Goal: Book appointment/travel/reservation

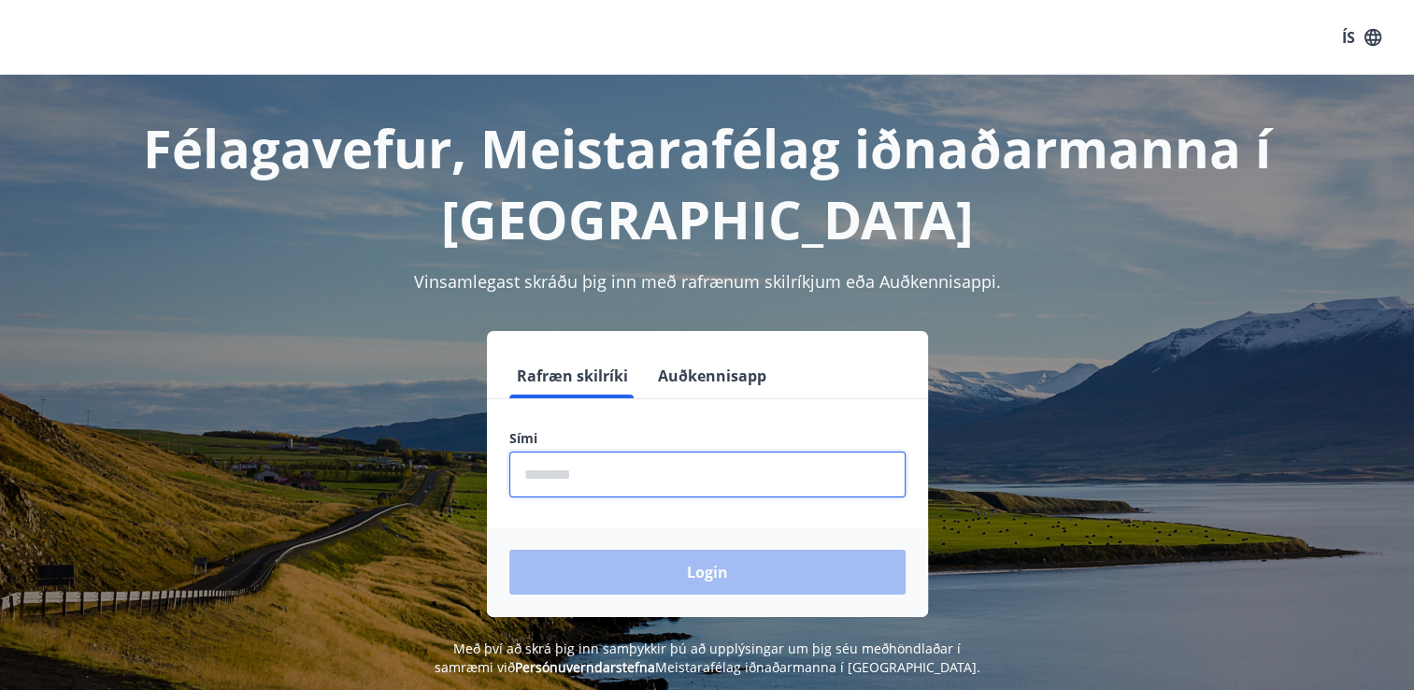
click at [553, 468] on input "phone" at bounding box center [708, 475] width 396 height 46
type input "********"
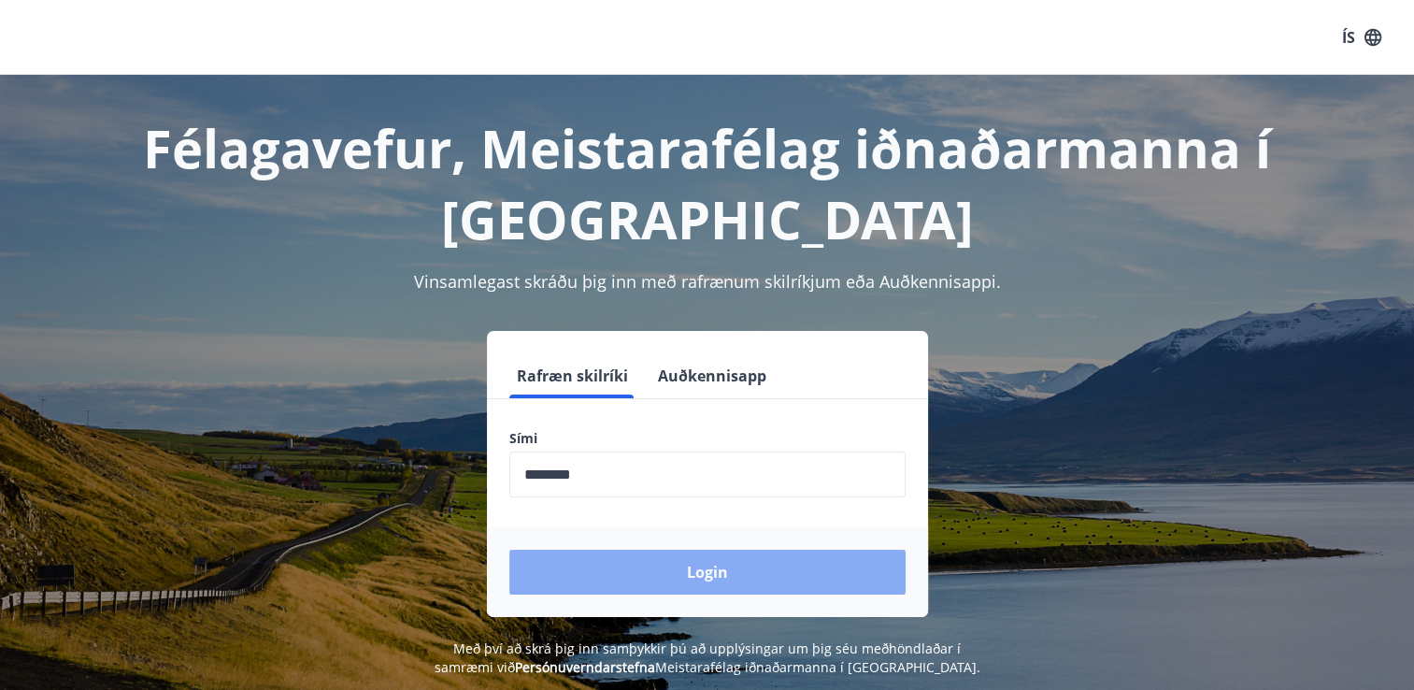
click at [632, 567] on button "Login" at bounding box center [708, 572] width 396 height 45
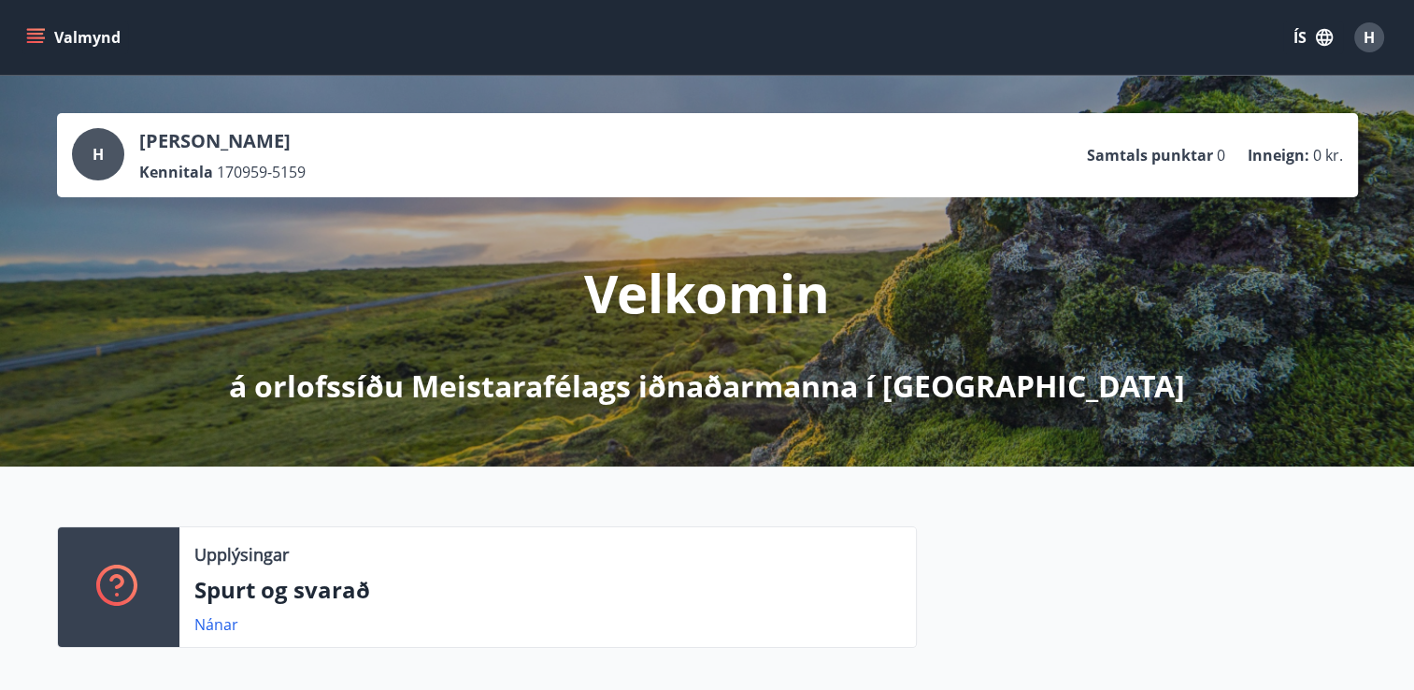
click at [35, 39] on icon "menu" at bounding box center [35, 37] width 19 height 19
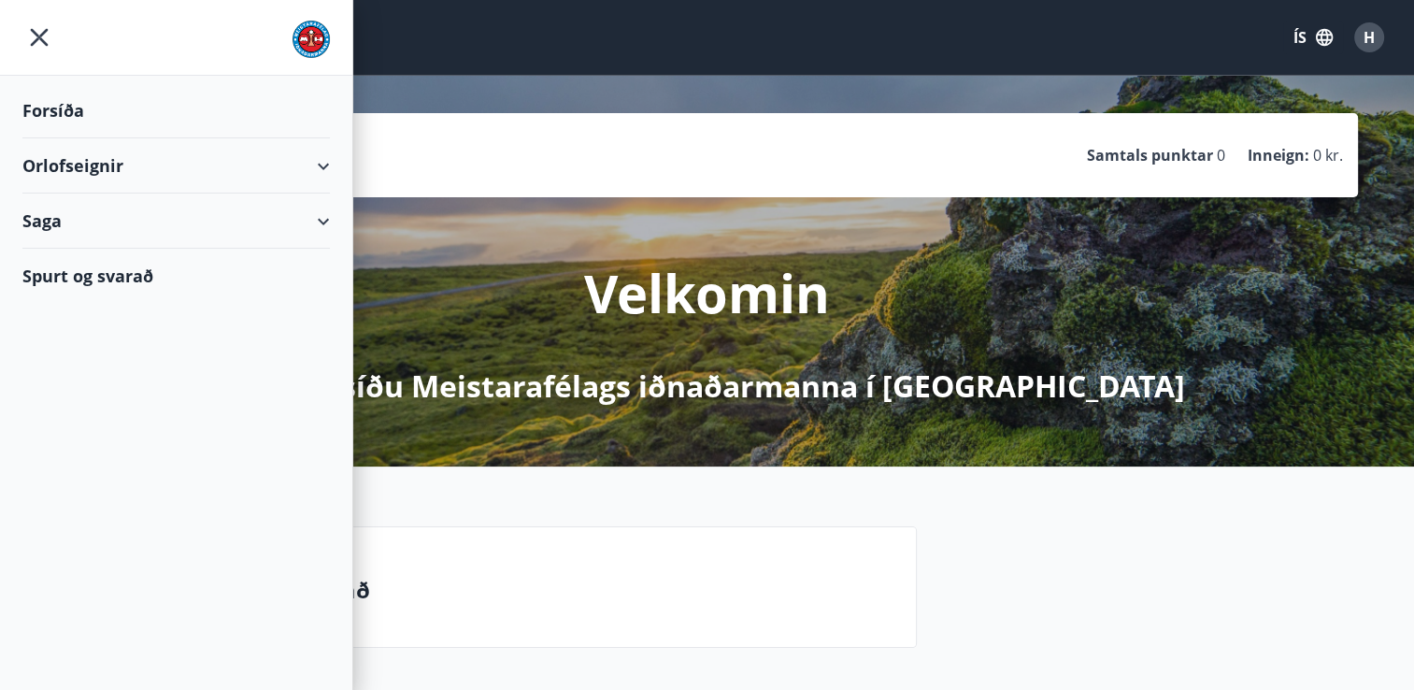
click at [100, 174] on div "Orlofseignir" at bounding box center [176, 165] width 308 height 55
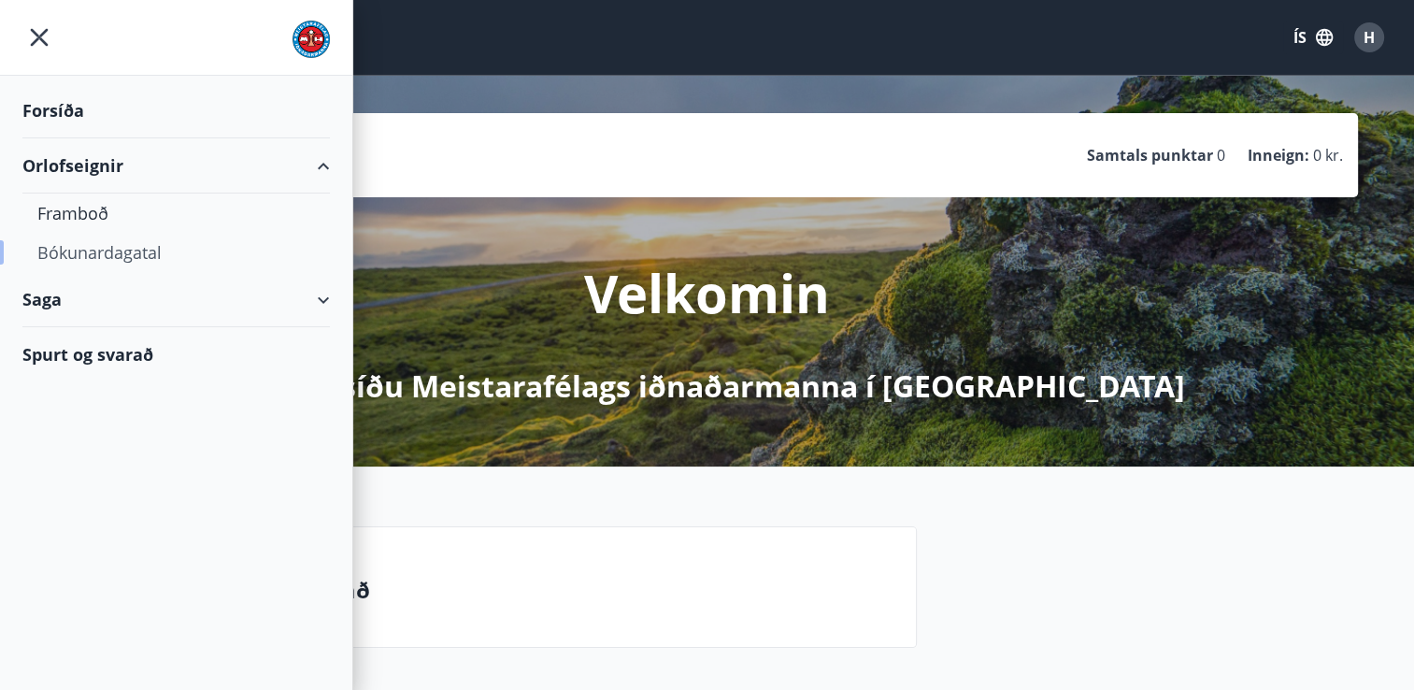
click at [95, 252] on div "Bókunardagatal" at bounding box center [176, 252] width 278 height 39
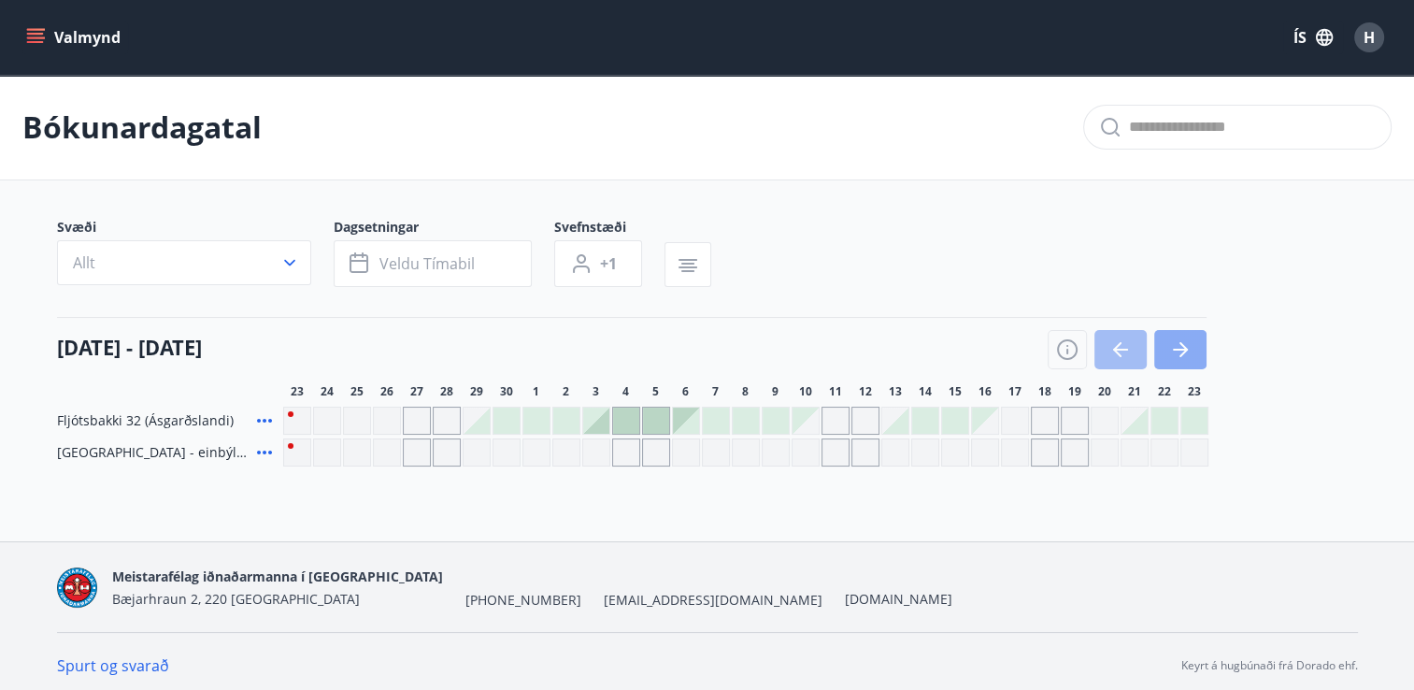
click at [1197, 342] on button "button" at bounding box center [1181, 349] width 52 height 39
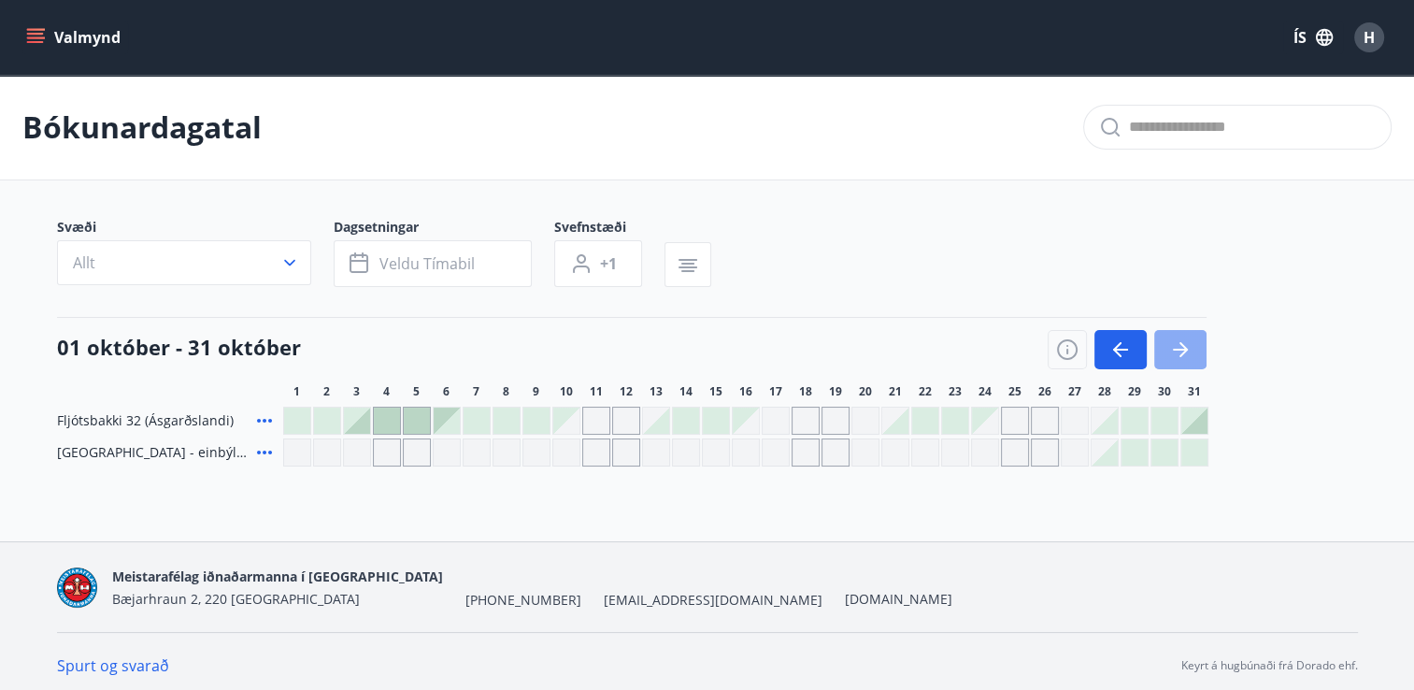
click at [1197, 342] on button "button" at bounding box center [1181, 349] width 52 height 39
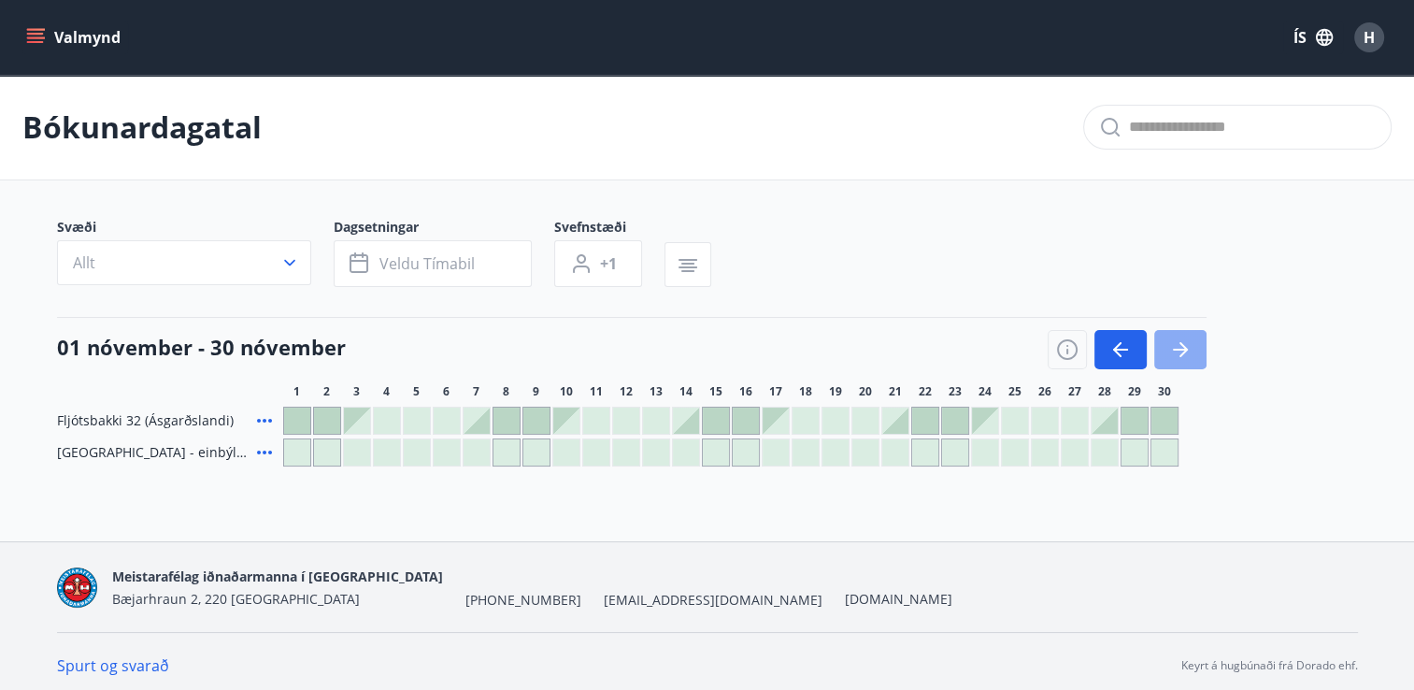
click at [1197, 342] on button "button" at bounding box center [1181, 349] width 52 height 39
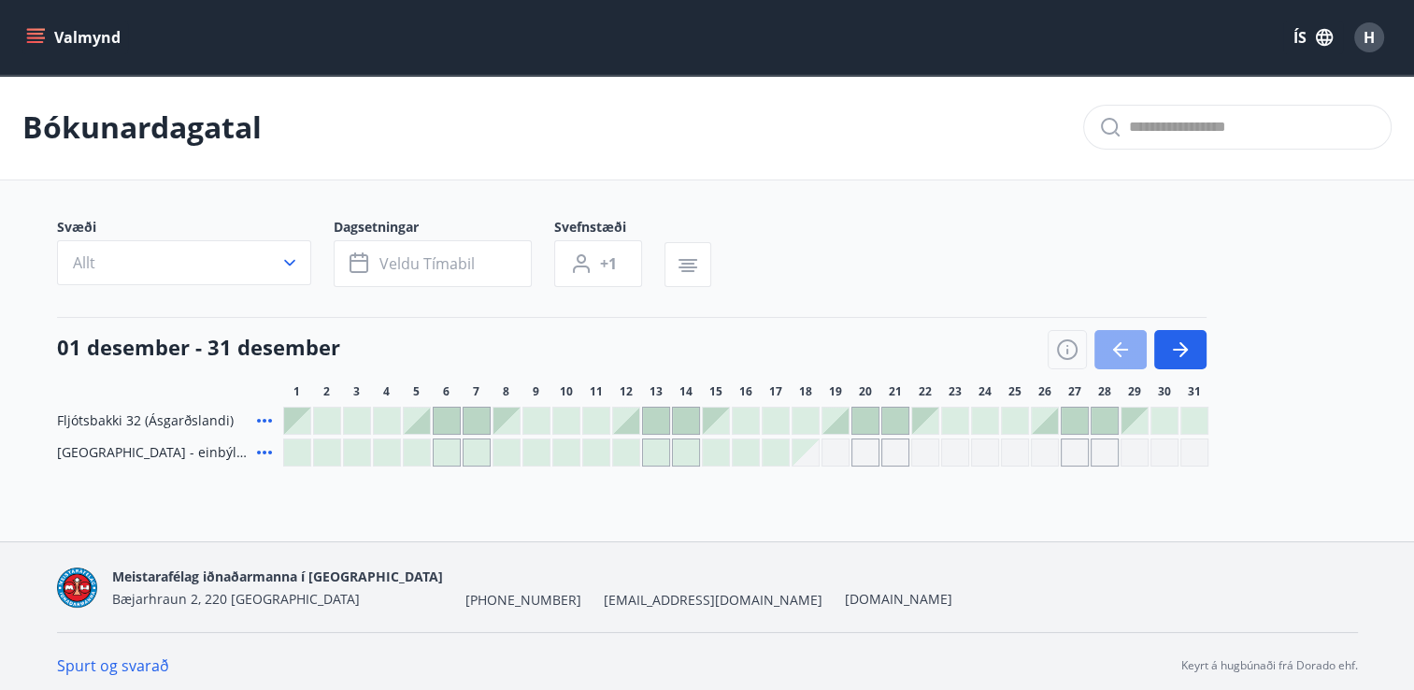
click at [1123, 352] on icon "button" at bounding box center [1121, 349] width 22 height 22
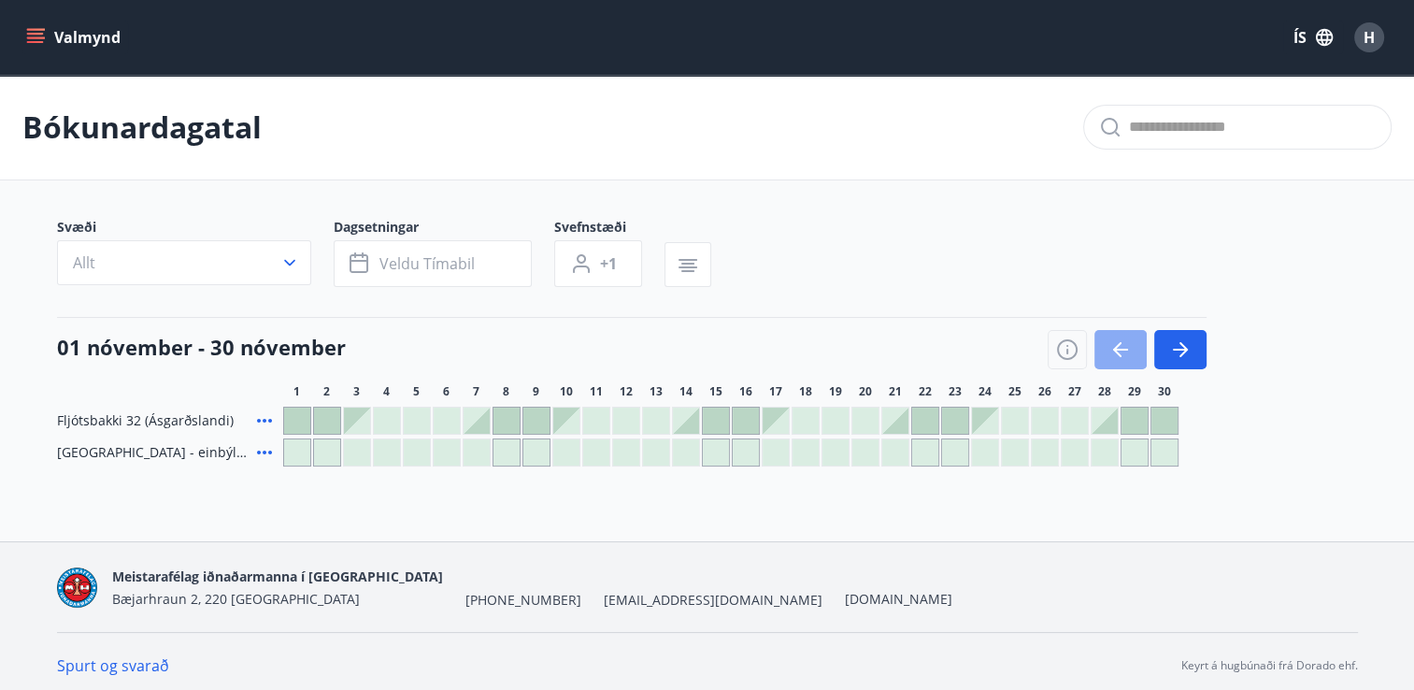
click at [1123, 352] on icon "button" at bounding box center [1121, 349] width 22 height 22
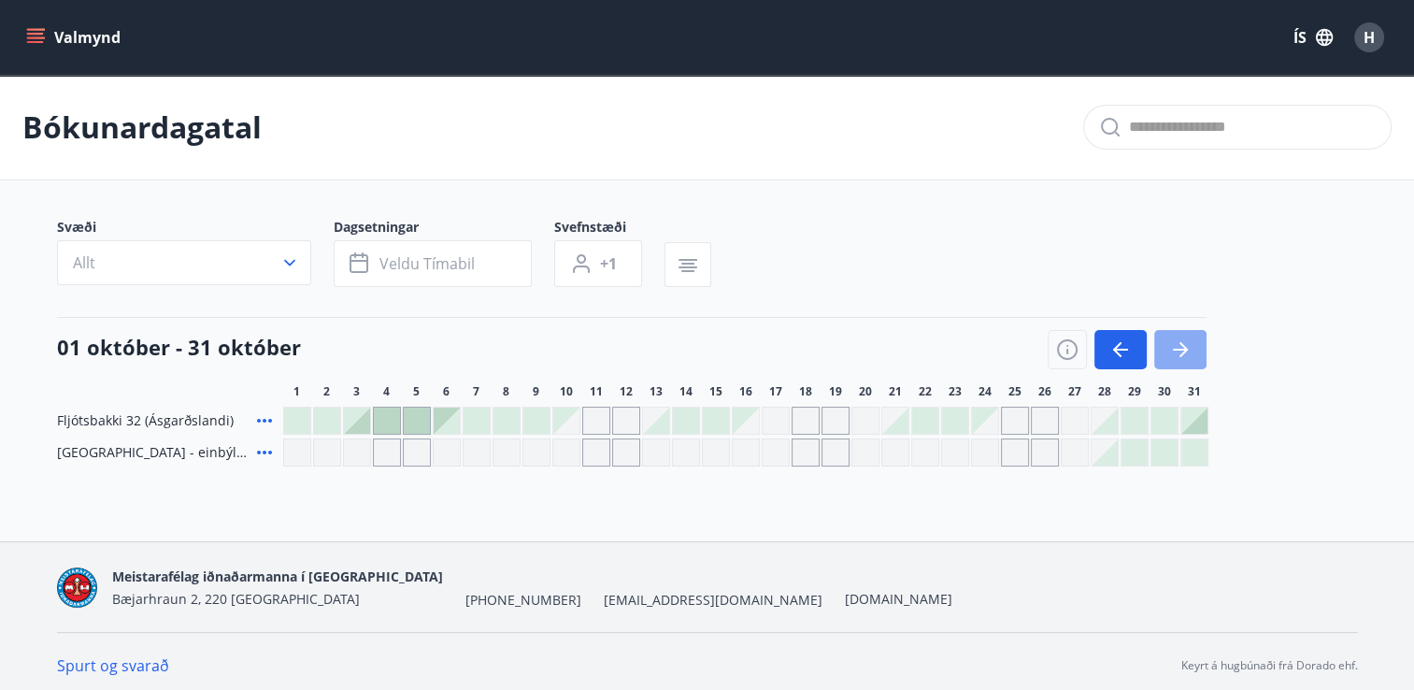
click at [1178, 347] on icon "button" at bounding box center [1181, 349] width 22 height 22
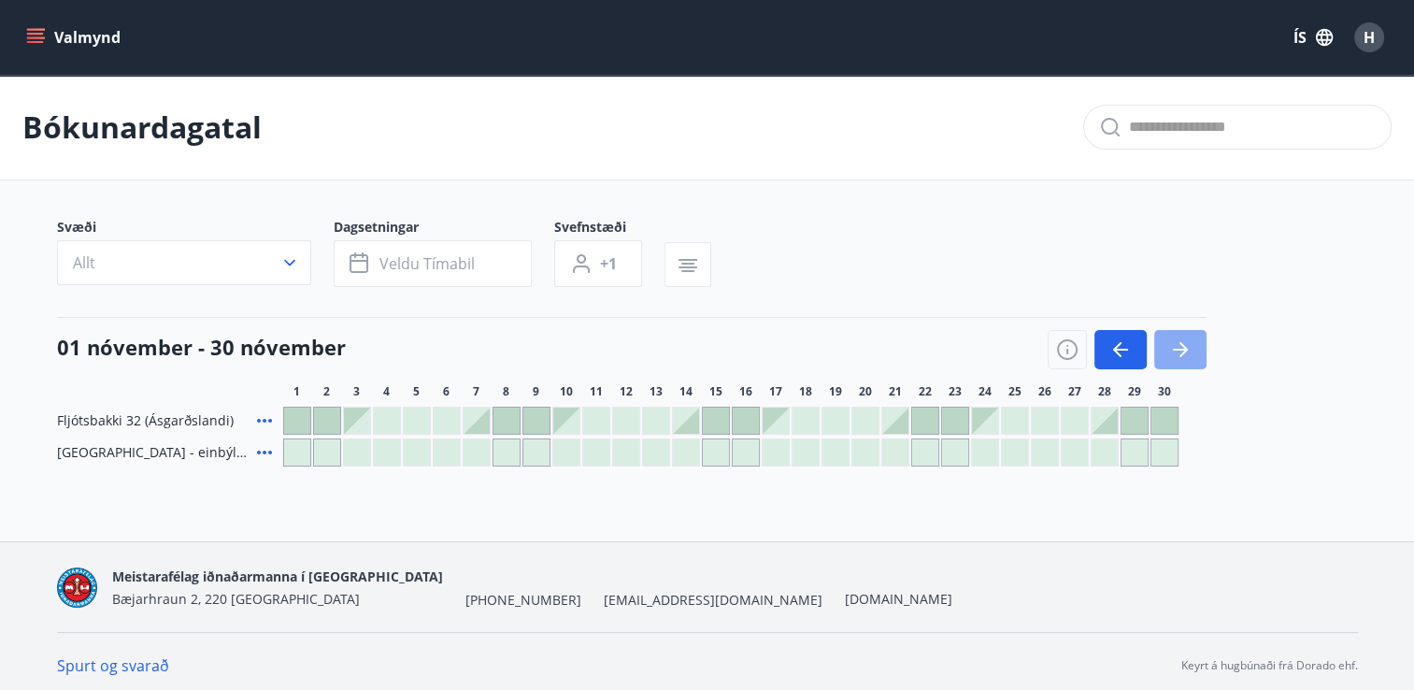
click at [1178, 347] on icon "button" at bounding box center [1181, 349] width 22 height 22
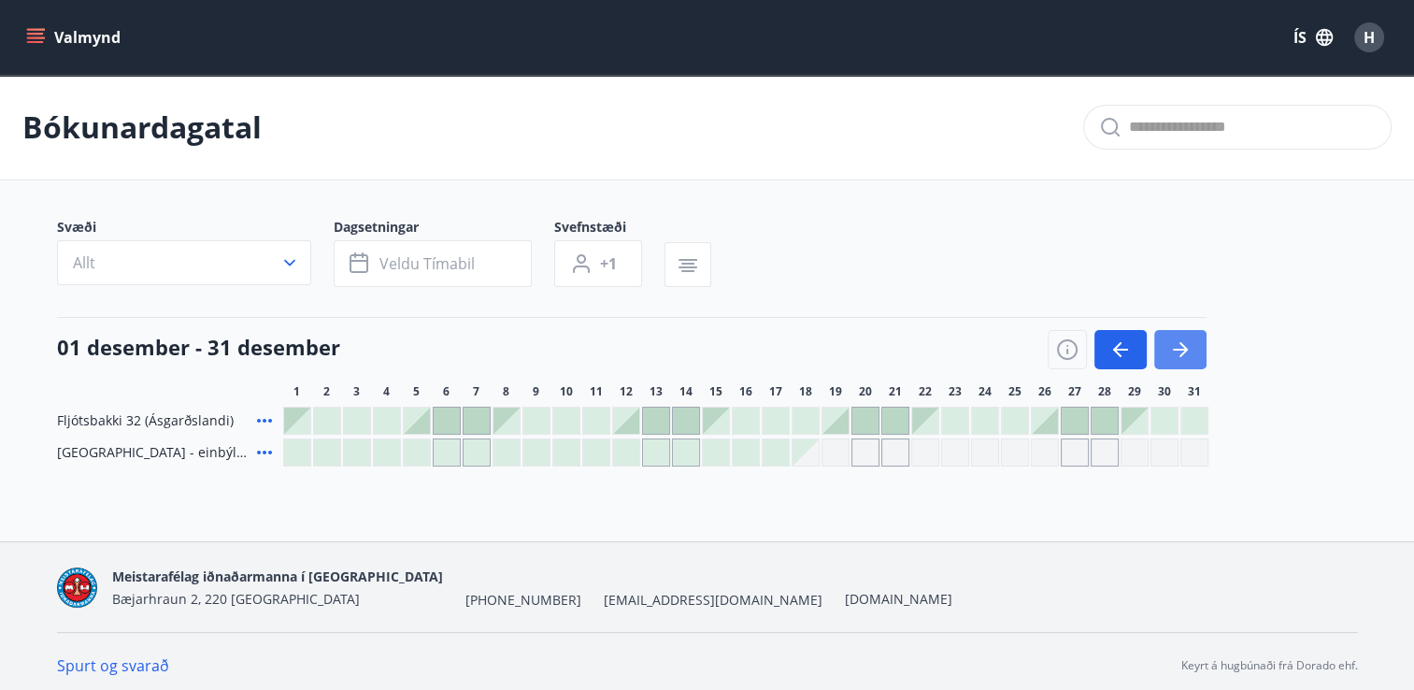
click at [1178, 346] on icon "button" at bounding box center [1181, 349] width 22 height 22
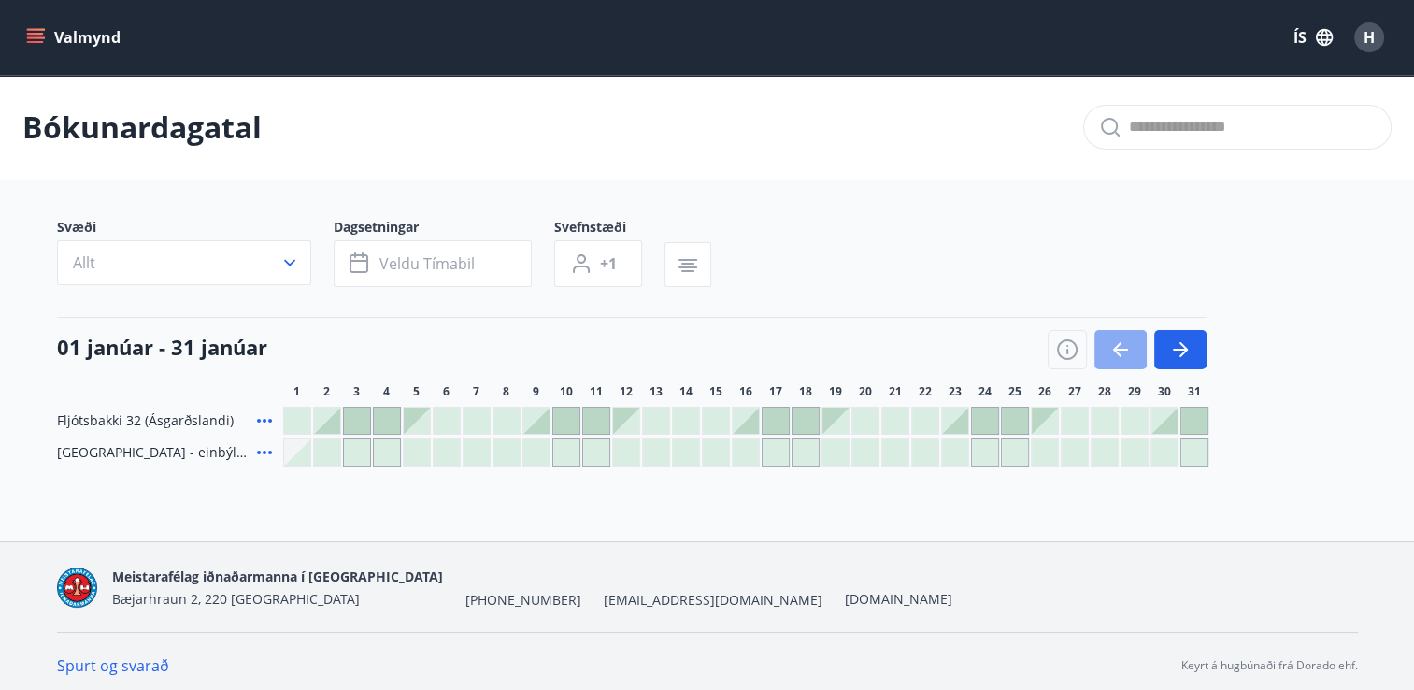
click at [1114, 345] on icon "button" at bounding box center [1121, 349] width 22 height 22
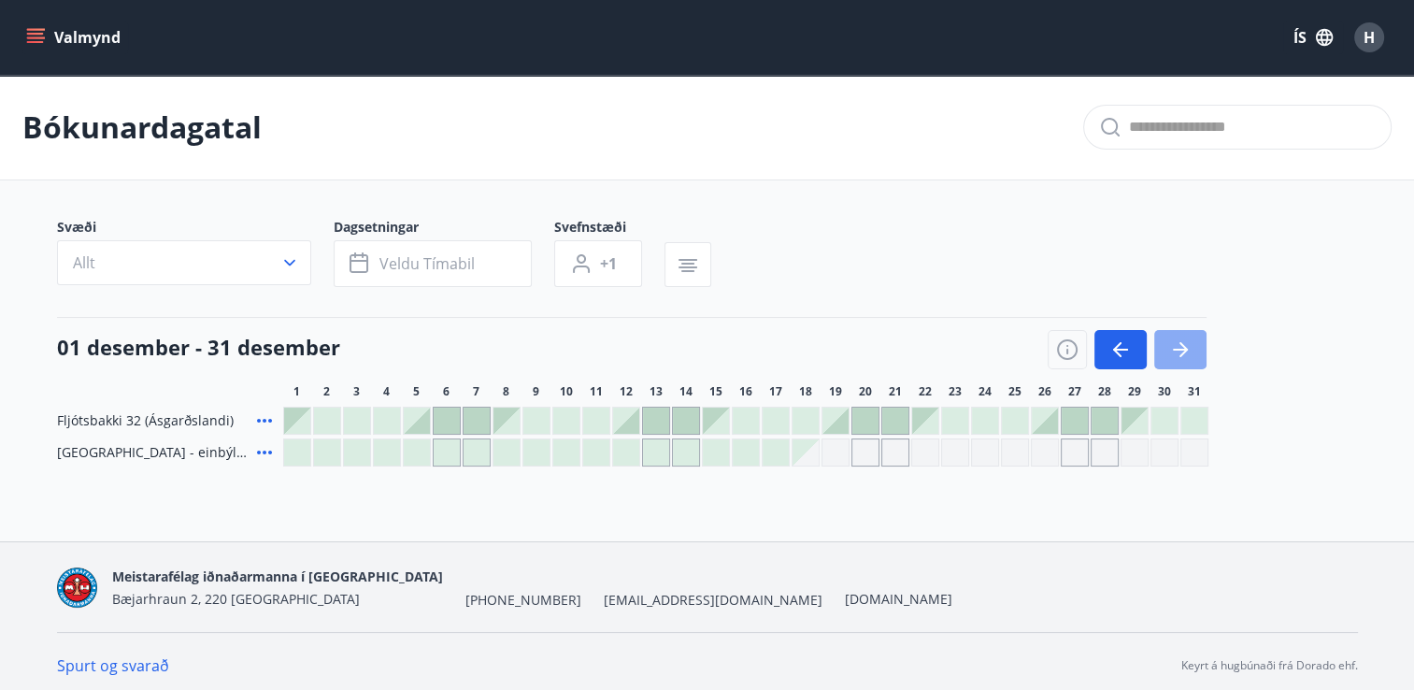
click at [1184, 344] on icon "button" at bounding box center [1181, 349] width 22 height 22
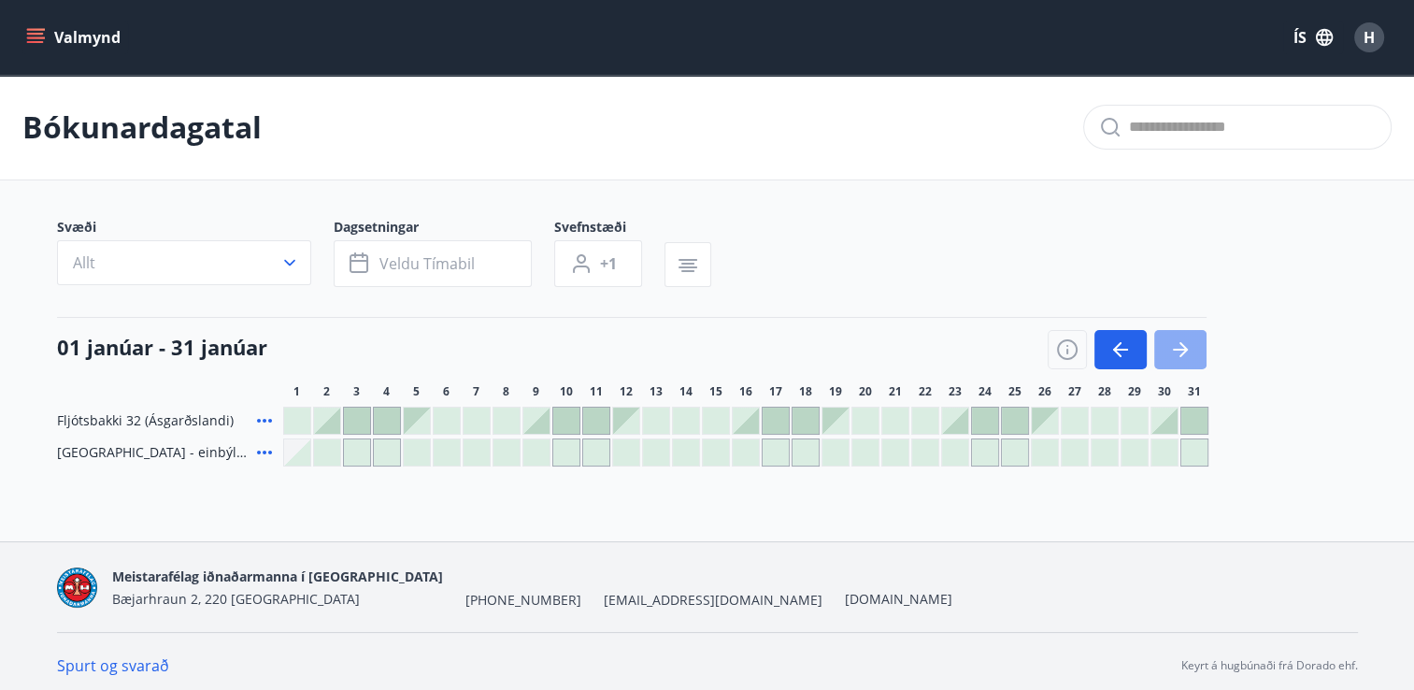
click at [1184, 344] on icon "button" at bounding box center [1181, 349] width 22 height 22
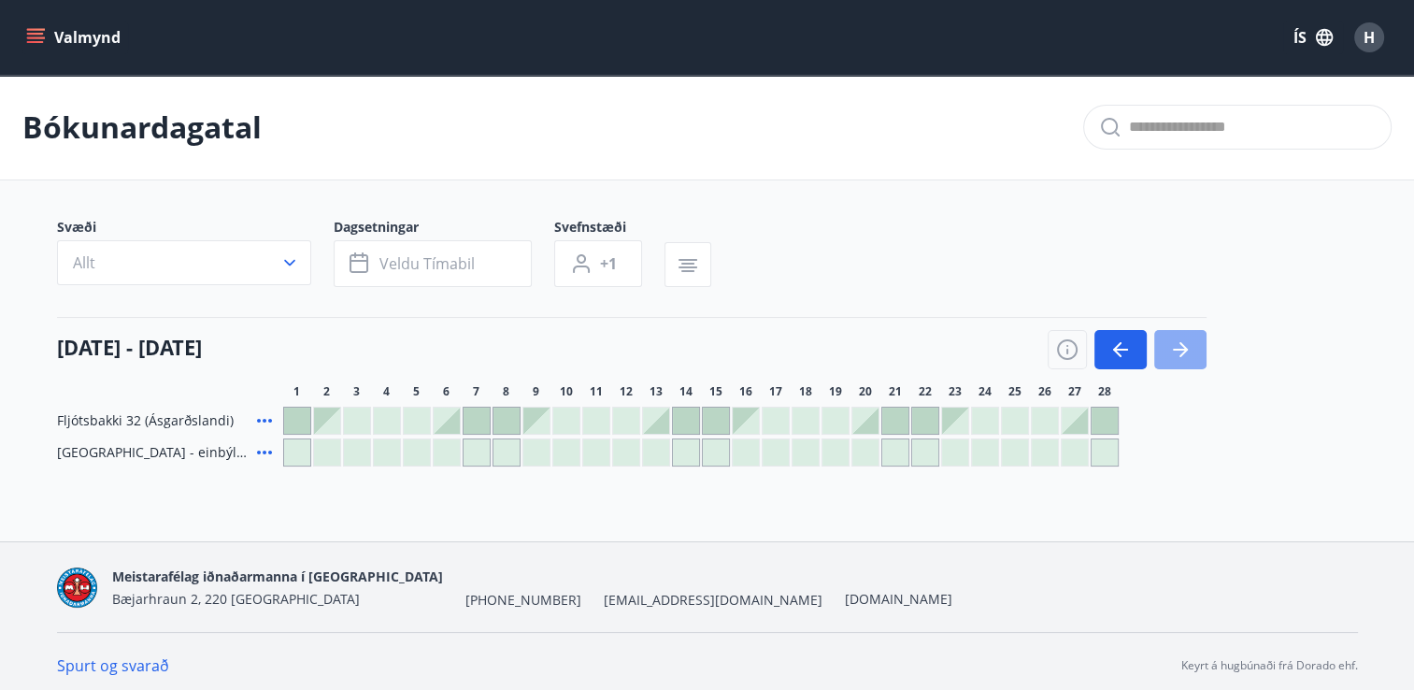
click at [1184, 344] on icon "button" at bounding box center [1181, 349] width 22 height 22
click at [709, 446] on div at bounding box center [716, 452] width 26 height 26
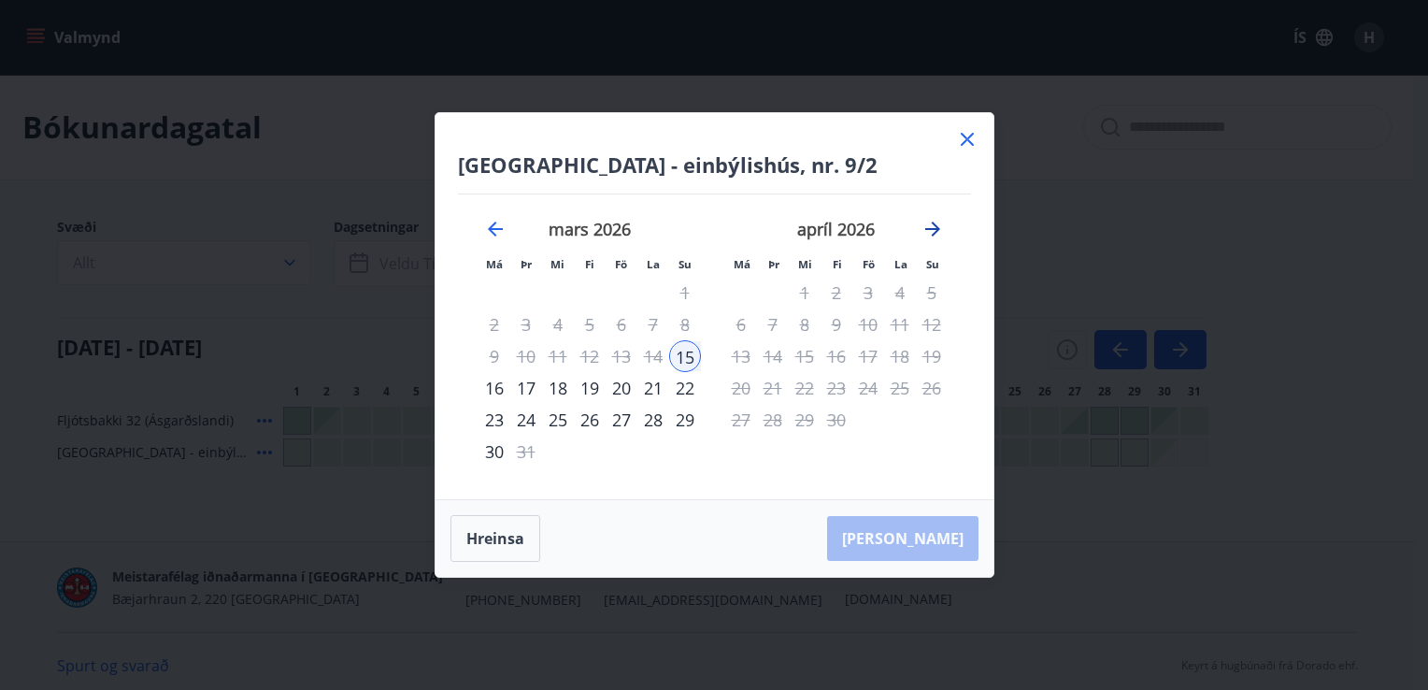
click at [931, 227] on icon "Move forward to switch to the next month." at bounding box center [933, 229] width 22 height 22
click at [492, 231] on icon "Move backward to switch to the previous month." at bounding box center [495, 229] width 22 height 22
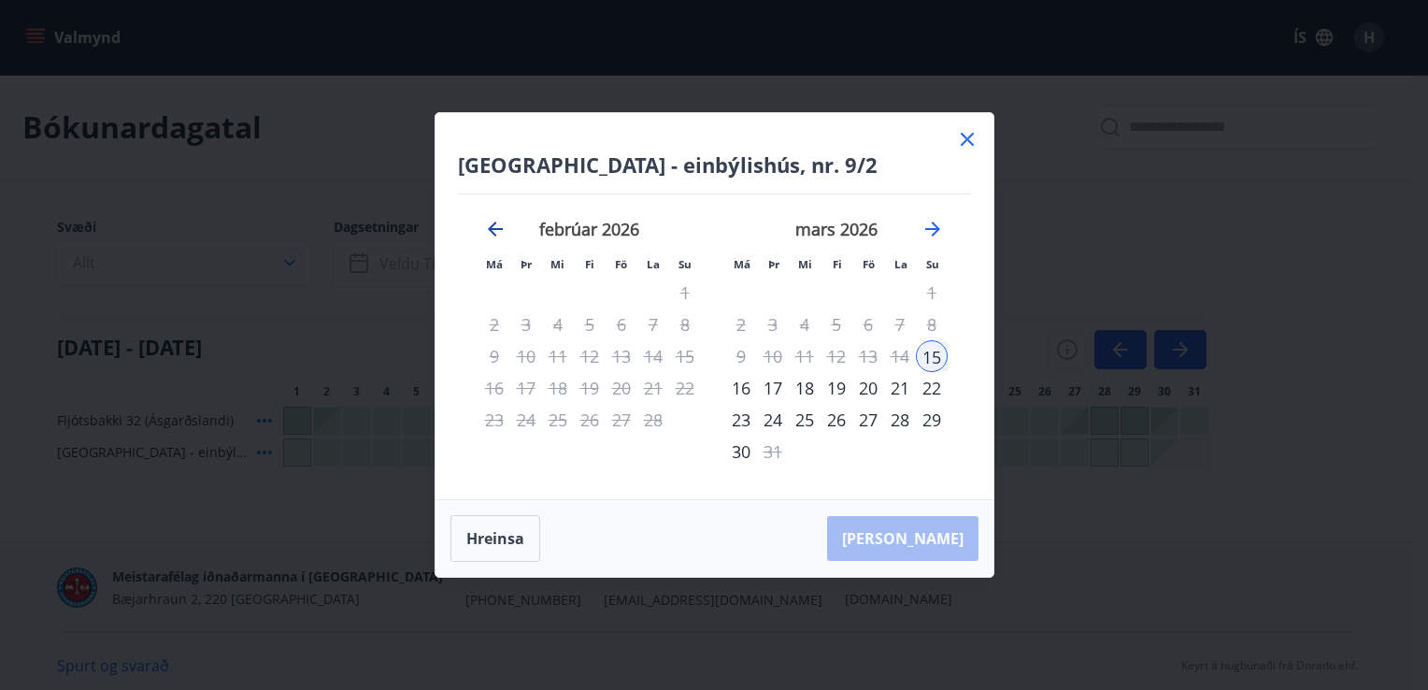
click at [492, 231] on icon "Move backward to switch to the previous month." at bounding box center [495, 229] width 22 height 22
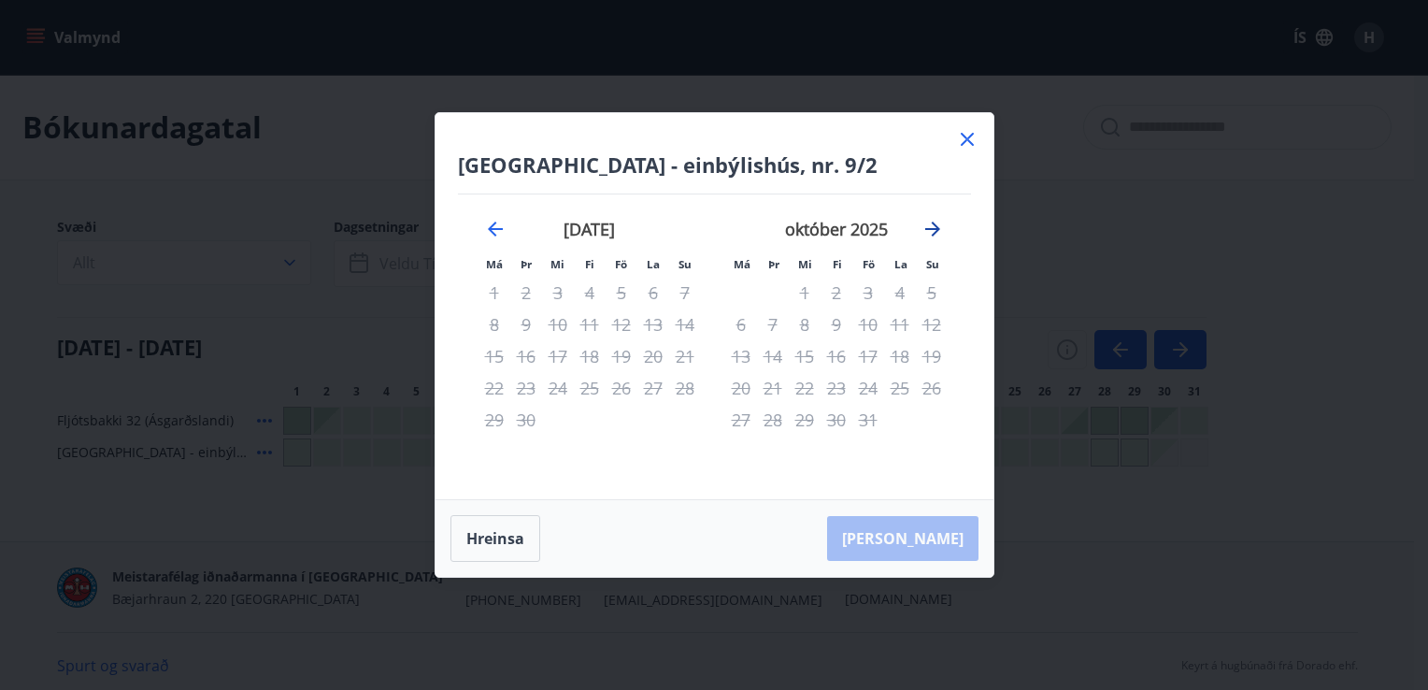
click at [930, 225] on icon "Move forward to switch to the next month." at bounding box center [933, 229] width 22 height 22
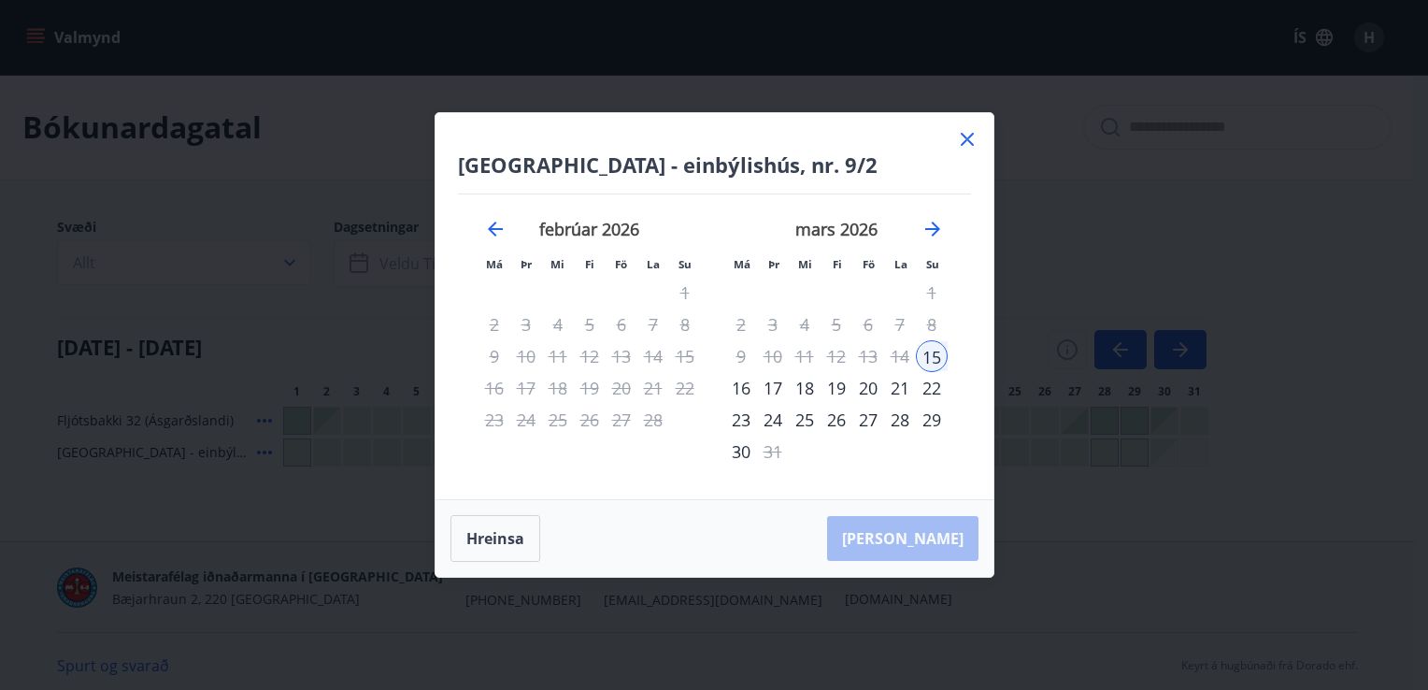
click at [932, 352] on div "15" at bounding box center [932, 356] width 32 height 32
click at [936, 419] on div "29" at bounding box center [932, 420] width 32 height 32
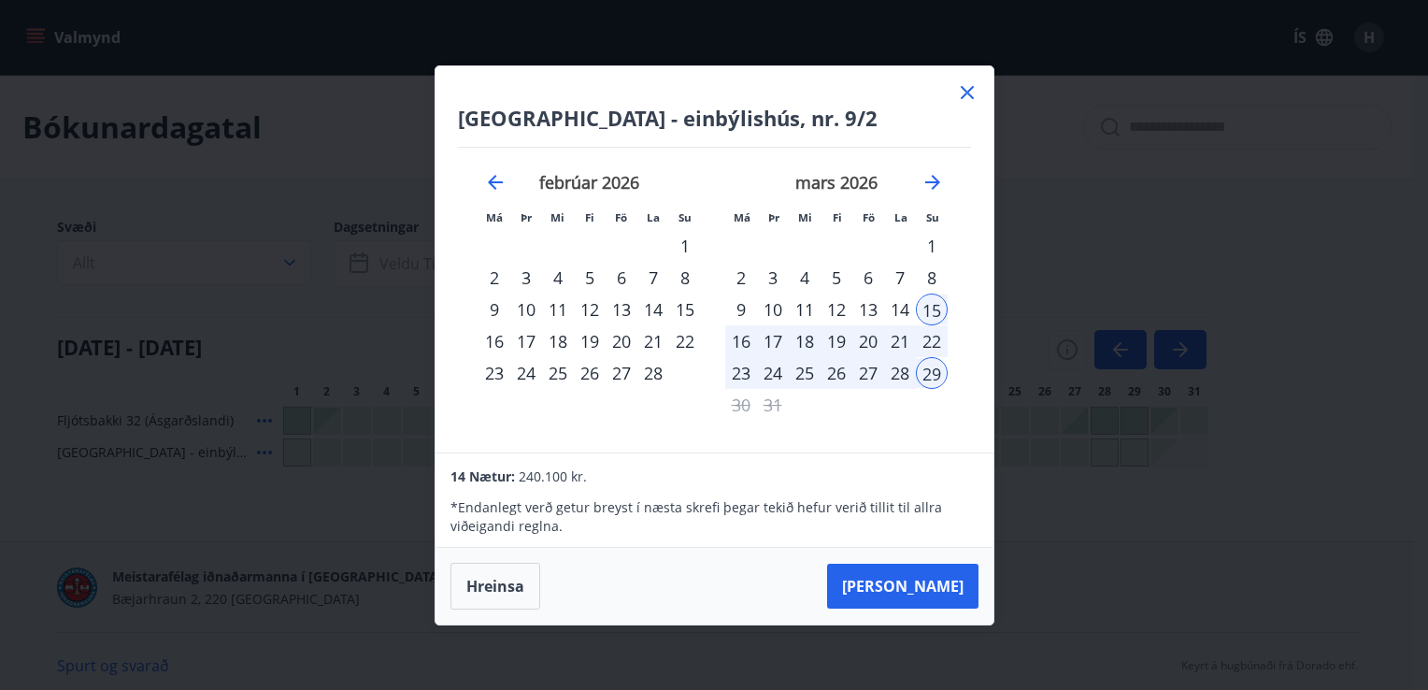
click at [934, 376] on div "29" at bounding box center [932, 373] width 32 height 32
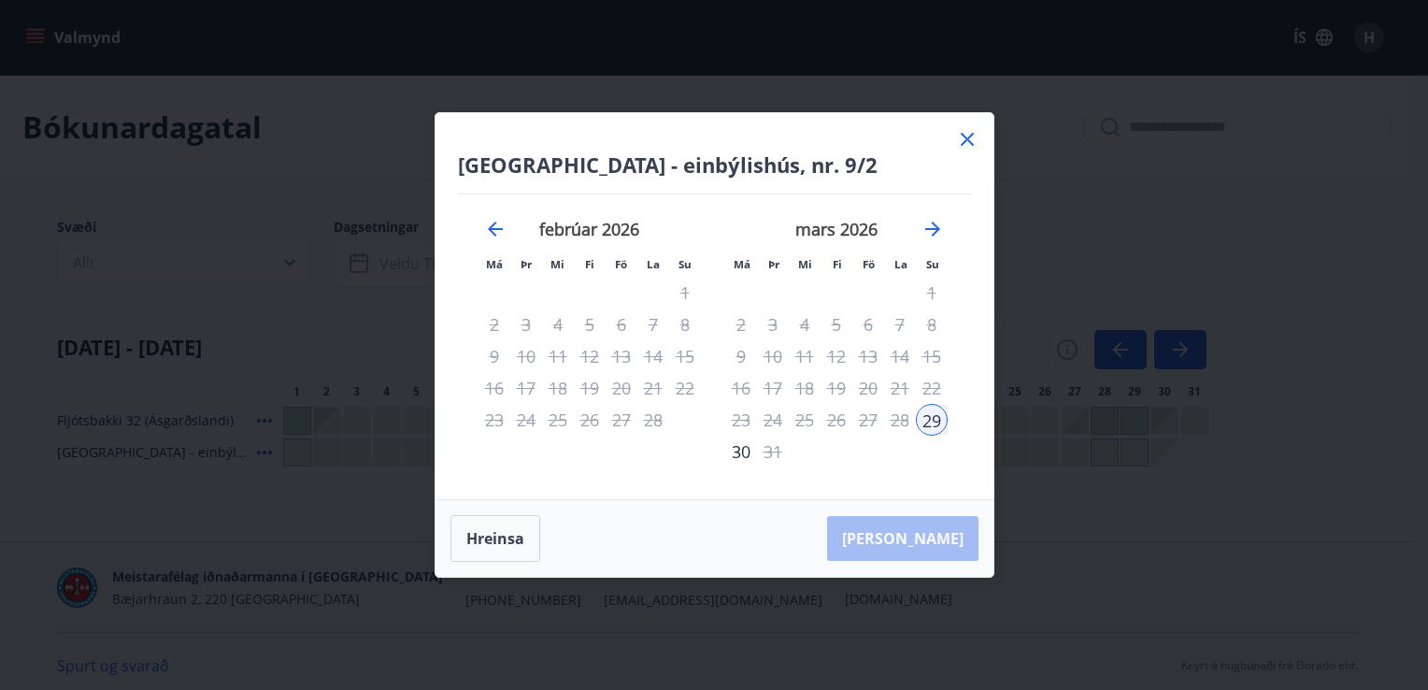
click at [964, 136] on icon at bounding box center [967, 139] width 13 height 13
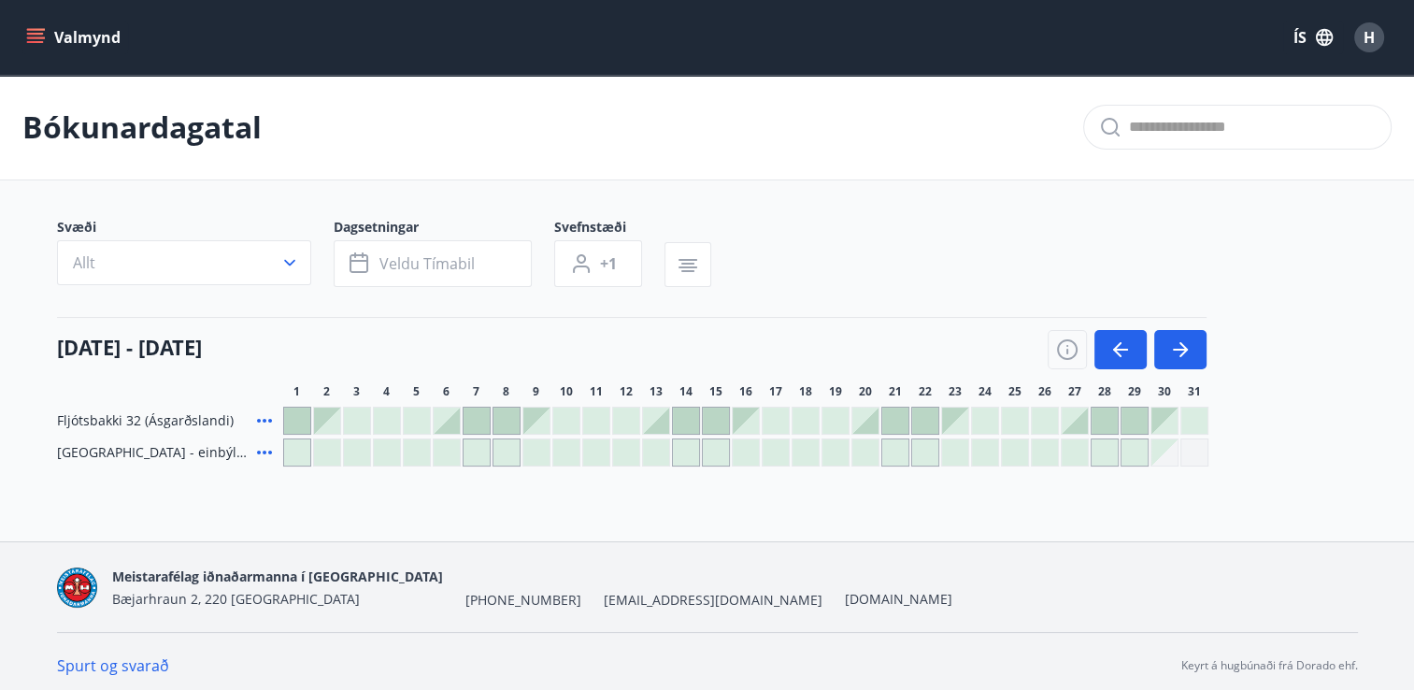
click at [1009, 424] on div at bounding box center [1015, 421] width 26 height 26
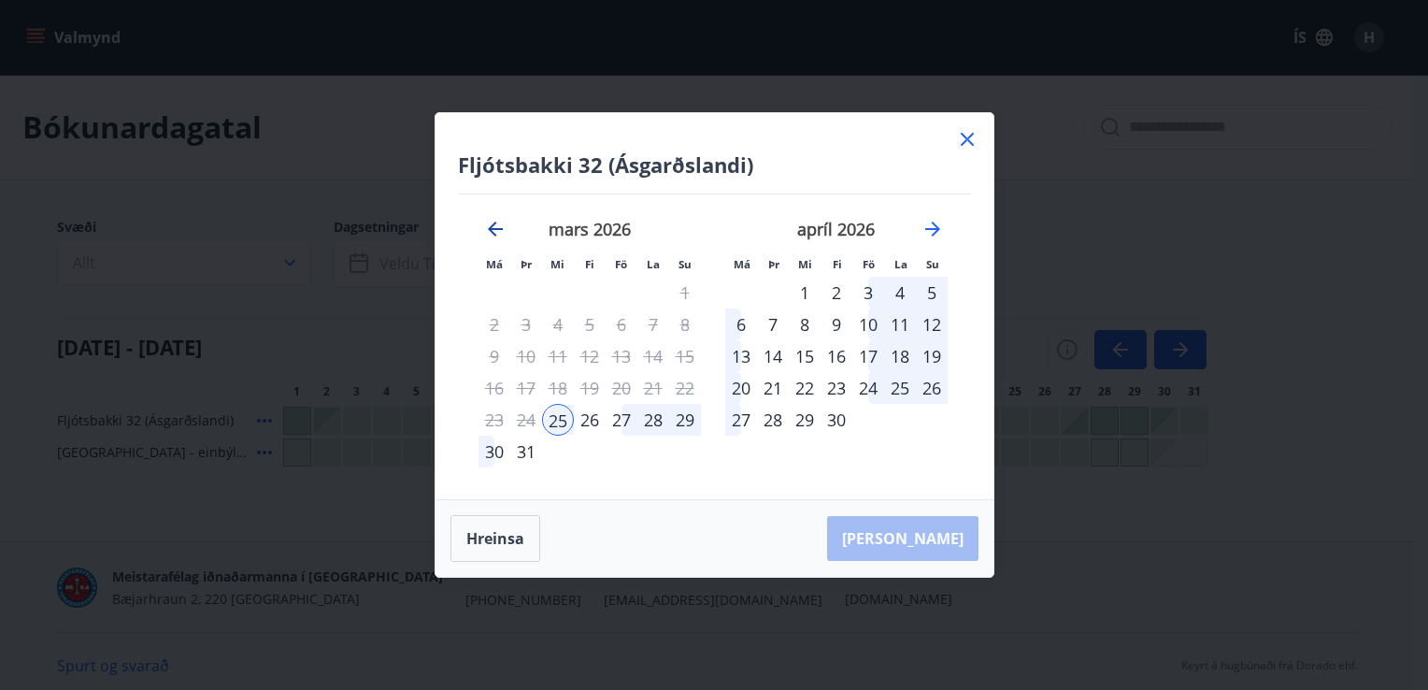
click at [488, 222] on icon "Move backward to switch to the previous month." at bounding box center [495, 229] width 22 height 22
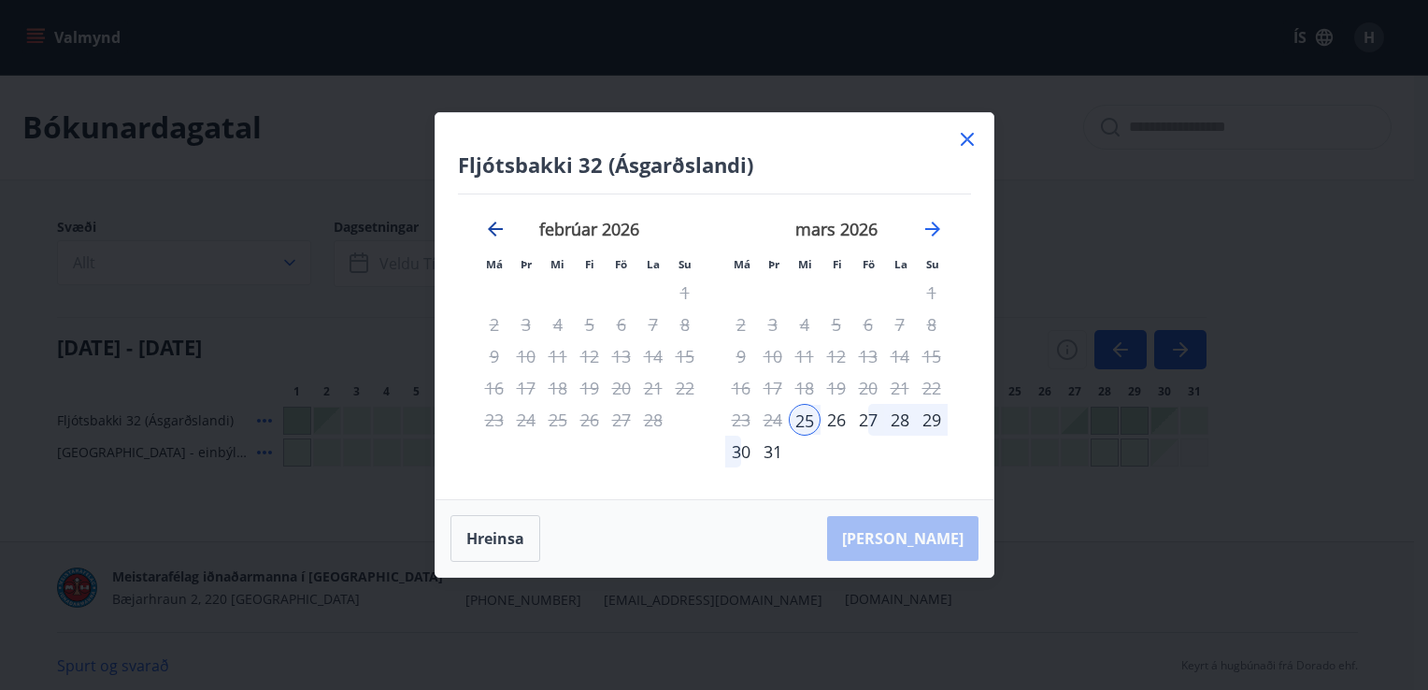
click at [488, 222] on icon "Move backward to switch to the previous month." at bounding box center [495, 229] width 22 height 22
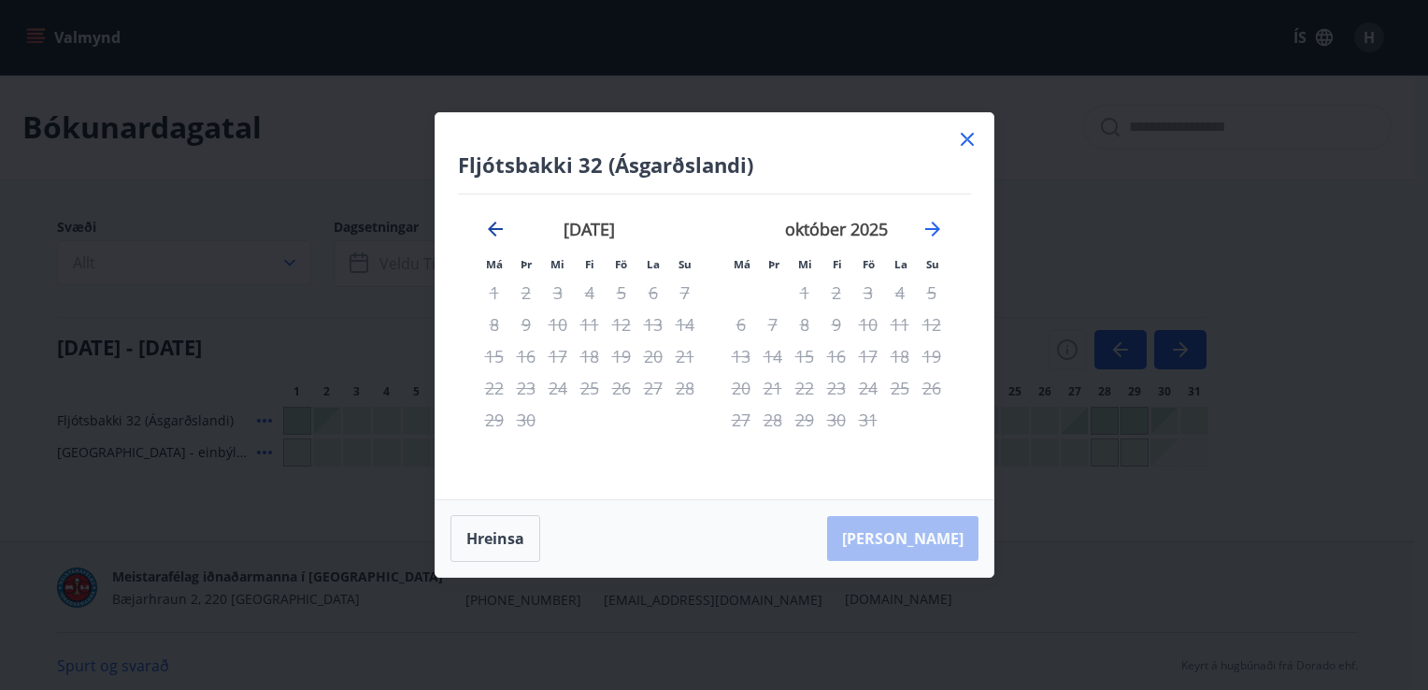
click at [488, 222] on icon "Move backward to switch to the previous month." at bounding box center [495, 229] width 22 height 22
click at [927, 225] on icon "Move forward to switch to the next month." at bounding box center [933, 229] width 22 height 22
click at [489, 416] on div "29" at bounding box center [495, 420] width 32 height 32
click at [490, 417] on div "29" at bounding box center [495, 420] width 32 height 32
drag, startPoint x: 490, startPoint y: 417, endPoint x: 621, endPoint y: 406, distance: 131.4
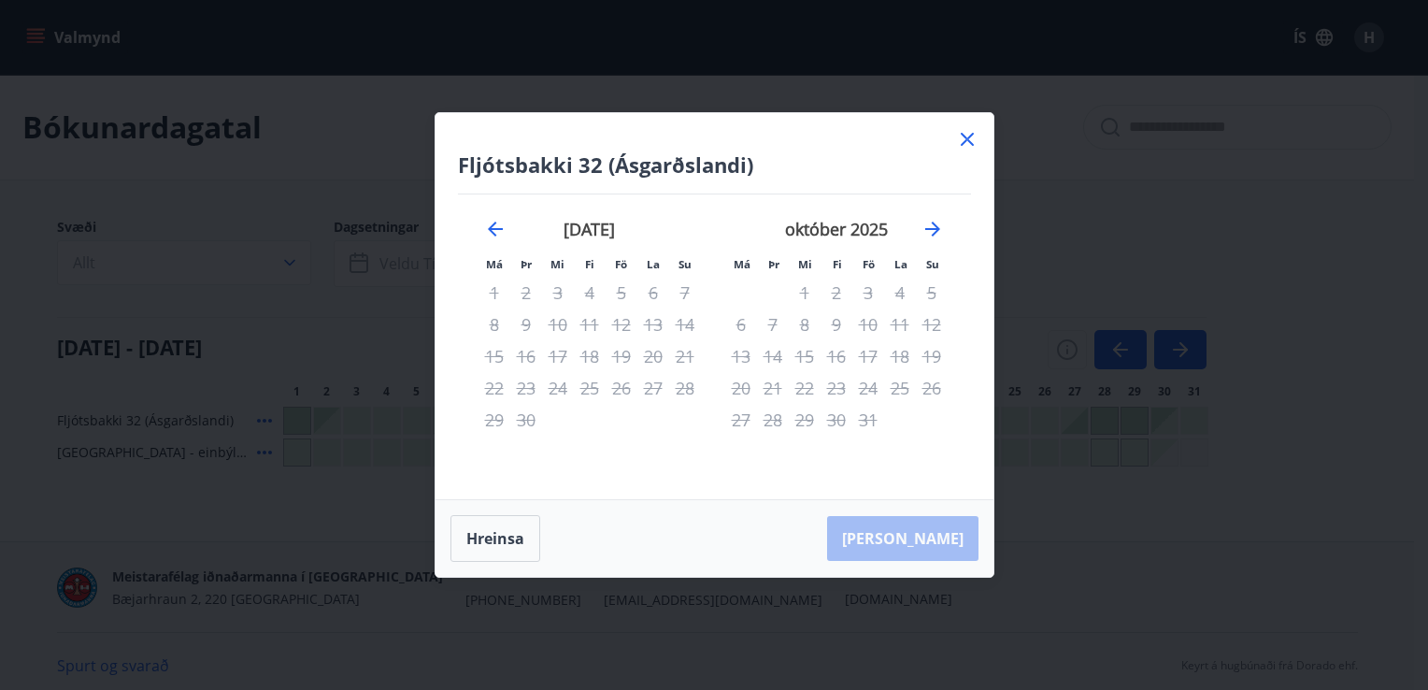
click at [621, 406] on tr "29 30" at bounding box center [590, 420] width 222 height 32
click at [920, 395] on div "26" at bounding box center [932, 388] width 32 height 32
click at [934, 222] on icon "Move forward to switch to the next month." at bounding box center [933, 229] width 22 height 22
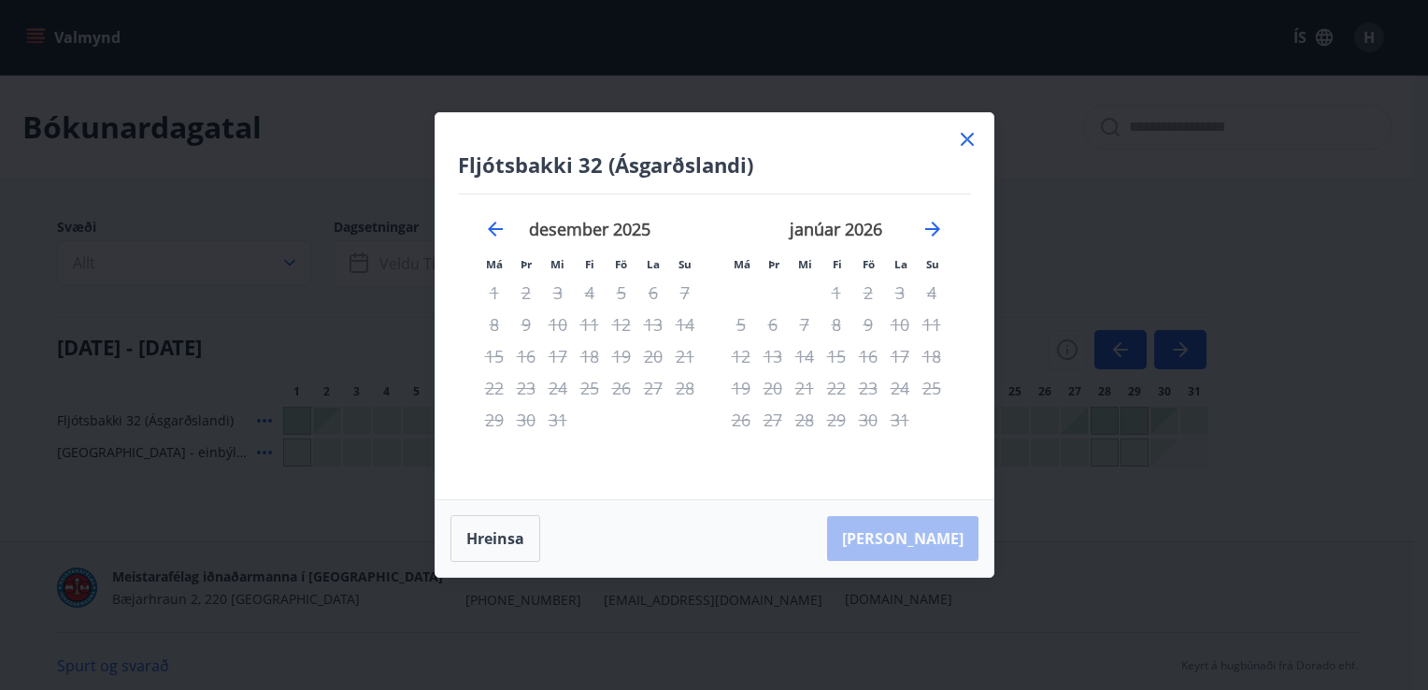
click at [739, 362] on div "12" at bounding box center [741, 356] width 32 height 32
drag, startPoint x: 739, startPoint y: 362, endPoint x: 743, endPoint y: 423, distance: 61.9
click at [743, 423] on tbody "1 2 3 4 5 6 7 8 9 10 11 12 13 14 15 16 17 18 19 20 21 22 23 24 25 26 27 28 29 3…" at bounding box center [836, 356] width 222 height 159
click at [743, 423] on div "26" at bounding box center [741, 420] width 32 height 32
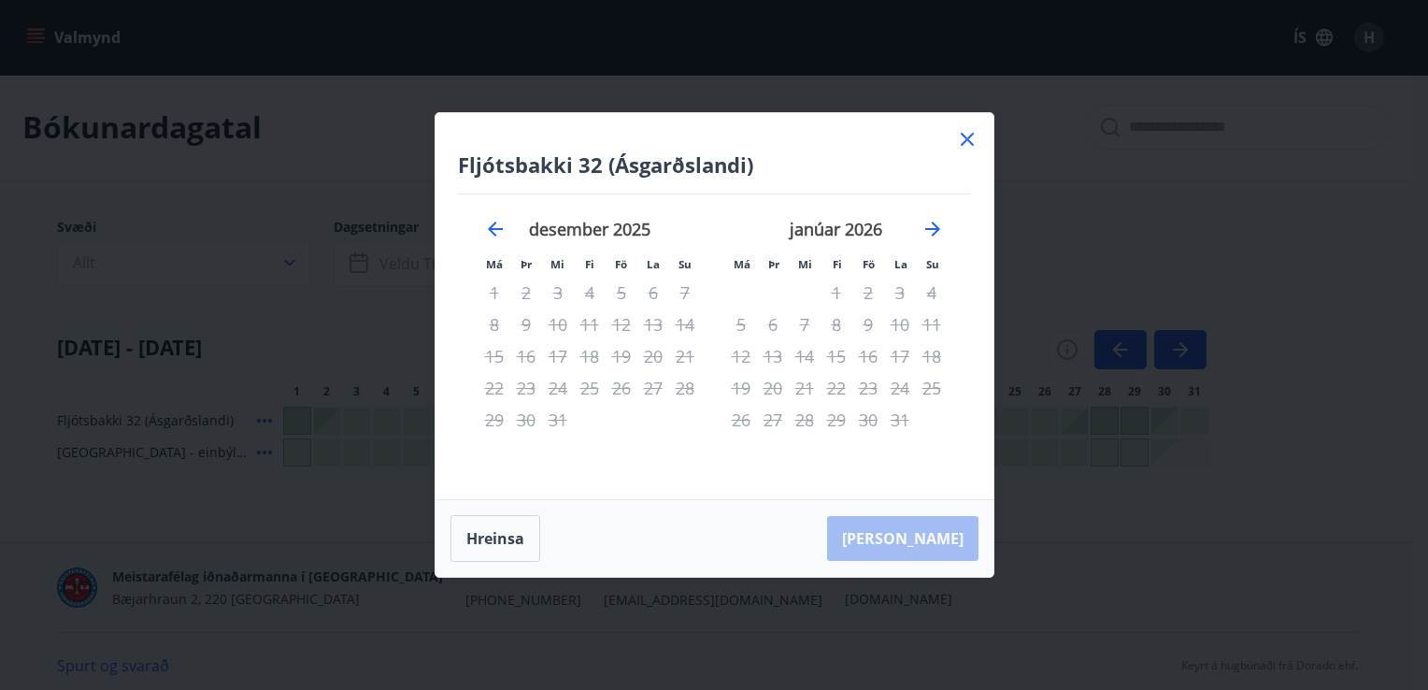
click at [743, 423] on div "26" at bounding box center [741, 420] width 32 height 32
click at [934, 226] on icon "Move forward to switch to the next month." at bounding box center [933, 229] width 22 height 22
click at [936, 225] on icon "Move forward to switch to the next month." at bounding box center [933, 229] width 22 height 22
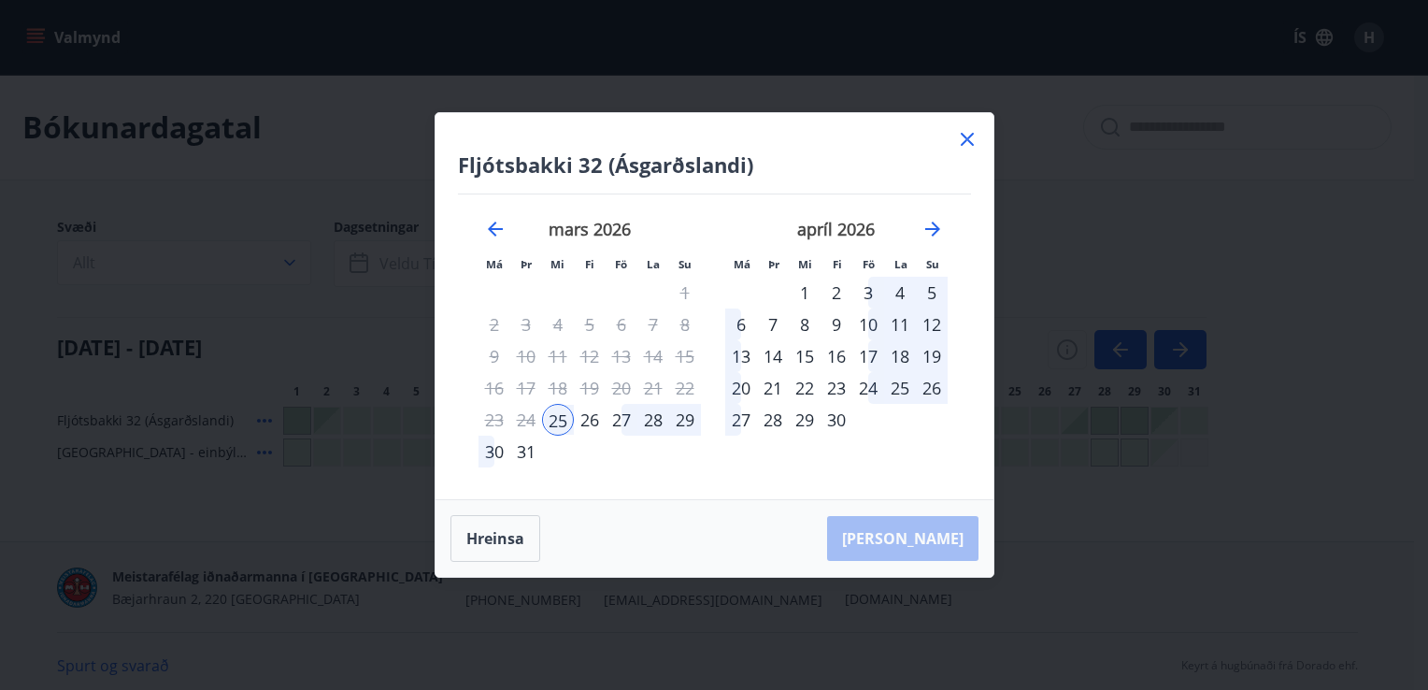
click at [740, 320] on div "6" at bounding box center [741, 325] width 32 height 32
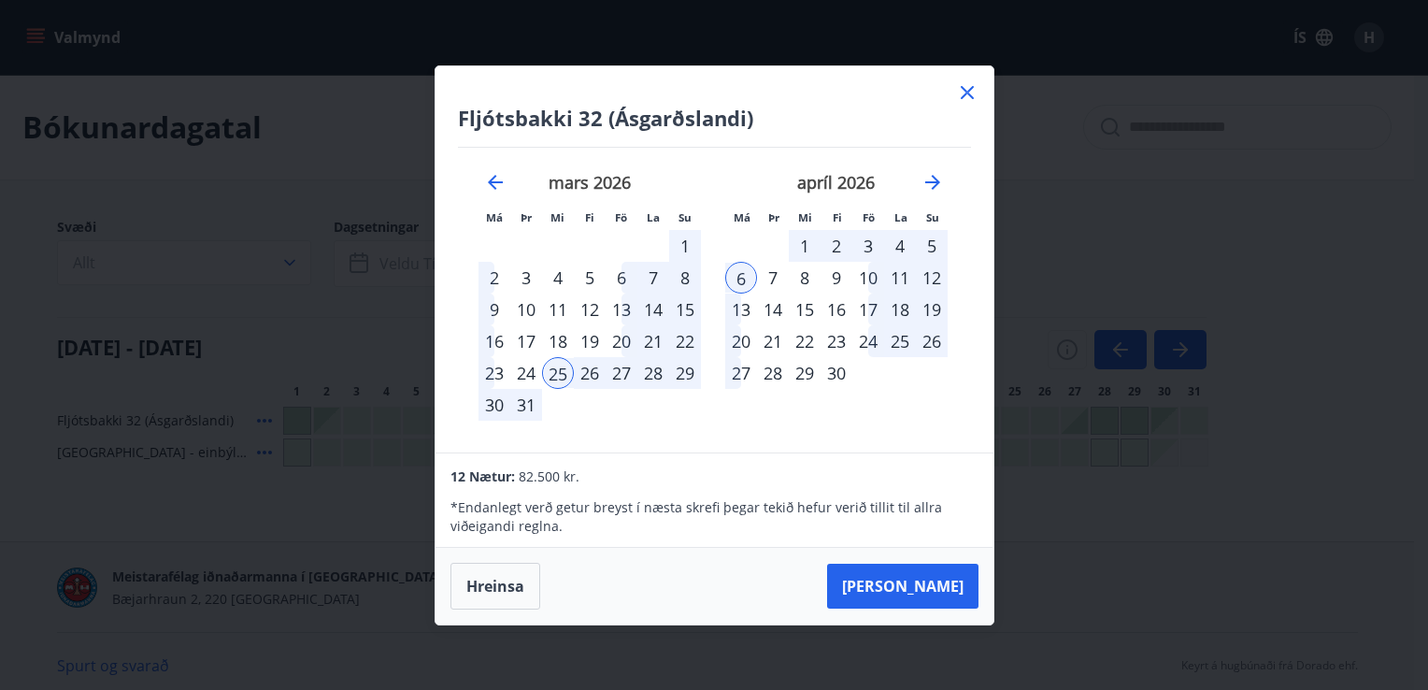
click at [743, 309] on div "13" at bounding box center [741, 310] width 32 height 32
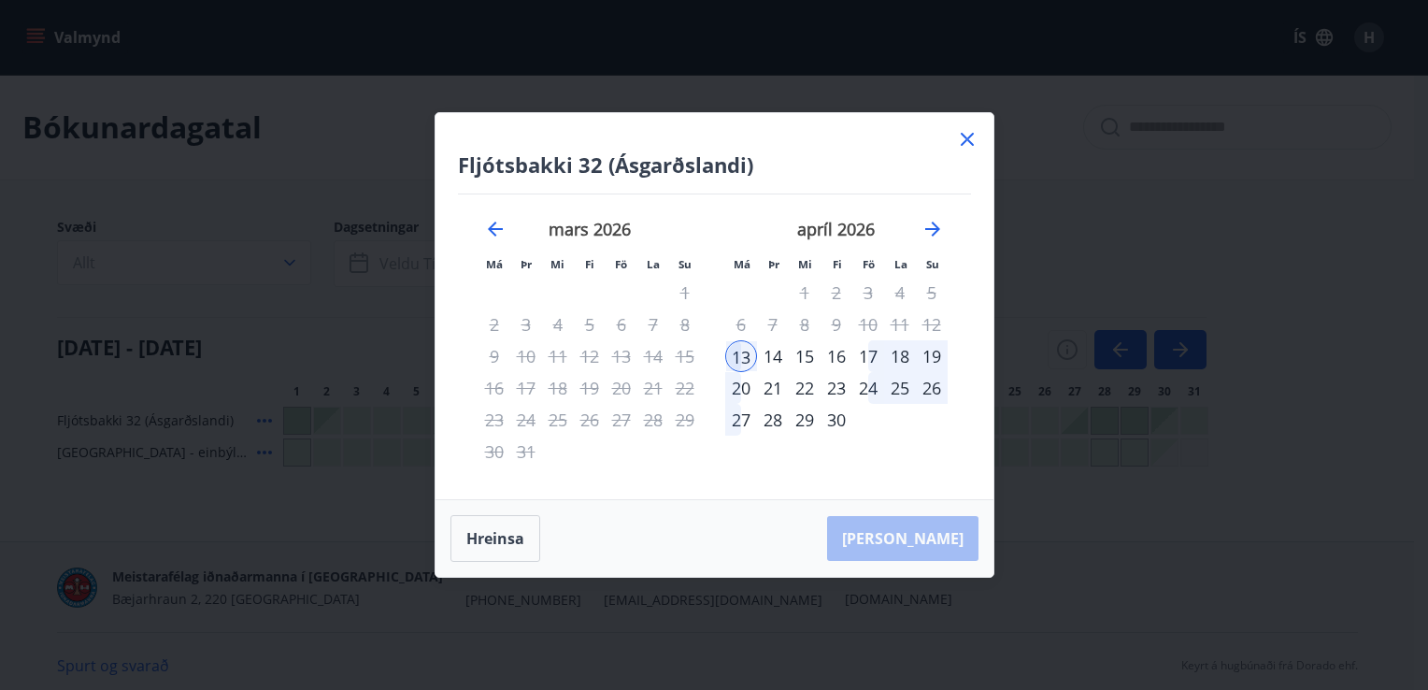
click at [928, 357] on div "19" at bounding box center [932, 356] width 32 height 32
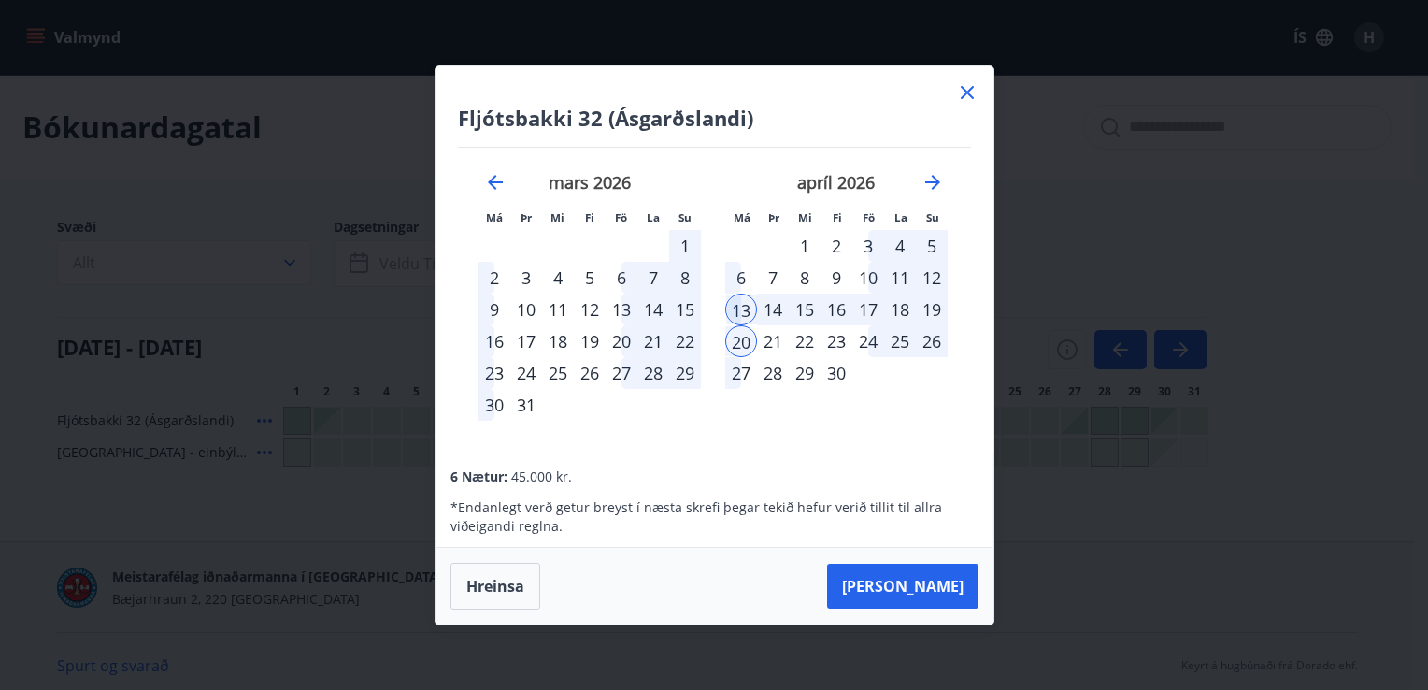
click at [968, 93] on icon at bounding box center [967, 92] width 3 height 3
